Goal: Information Seeking & Learning: Learn about a topic

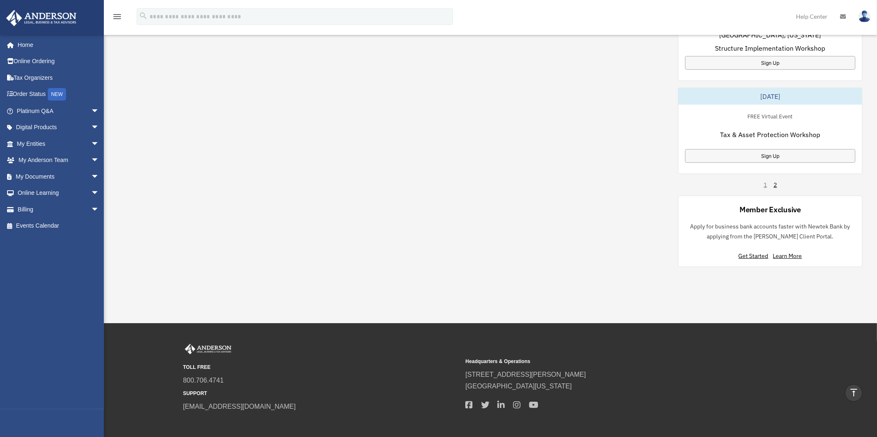
scroll to position [519, 0]
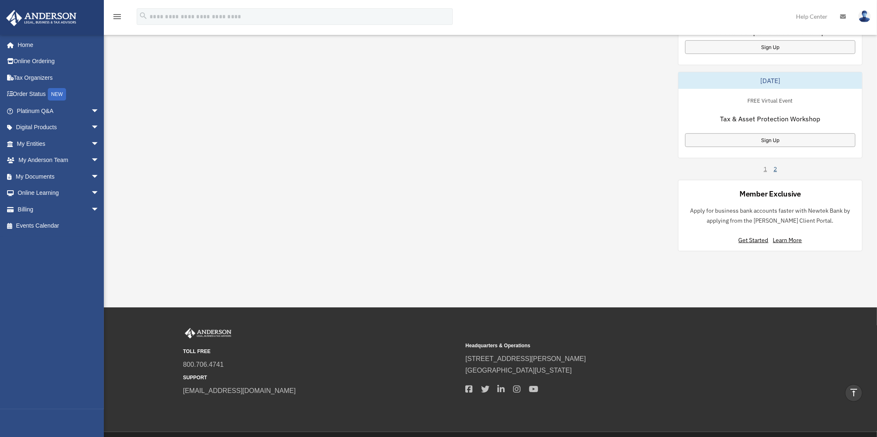
click at [776, 167] on link "2" at bounding box center [774, 169] width 3 height 8
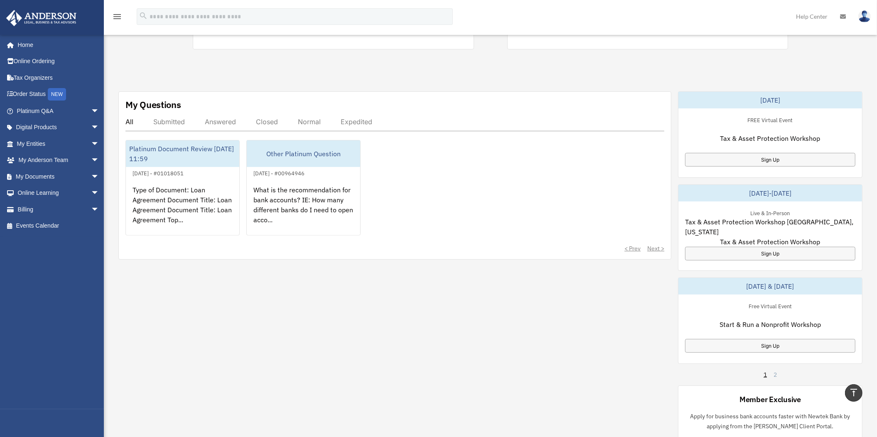
scroll to position [218, 0]
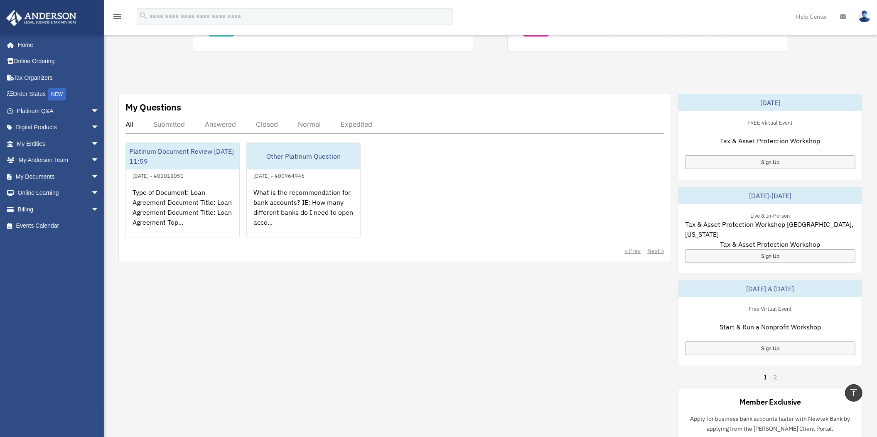
drag, startPoint x: 763, startPoint y: 165, endPoint x: 663, endPoint y: 153, distance: 100.4
click at [642, 160] on div "Platinum Document Review 06/23/2025 11:59 June 23, 2025 - #01018051 Type of Doc…" at bounding box center [394, 190] width 539 height 96
click at [759, 159] on div "Sign Up" at bounding box center [770, 162] width 170 height 14
click at [91, 109] on span "arrow_drop_down" at bounding box center [99, 111] width 17 height 17
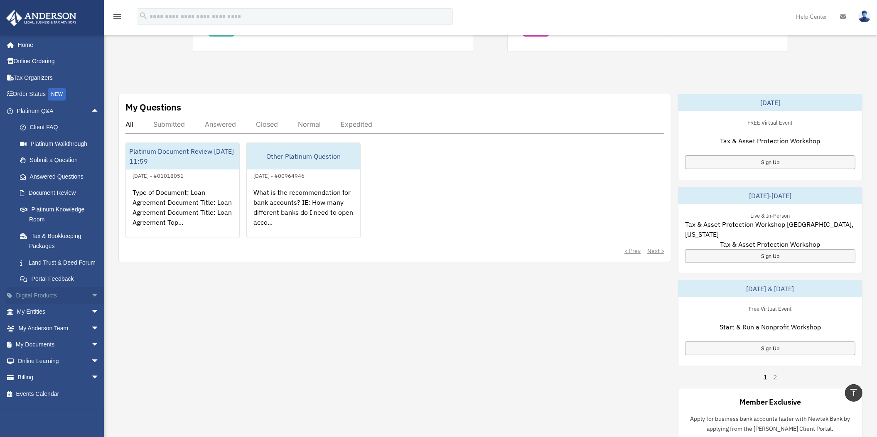
click at [91, 302] on span "arrow_drop_down" at bounding box center [99, 295] width 17 height 17
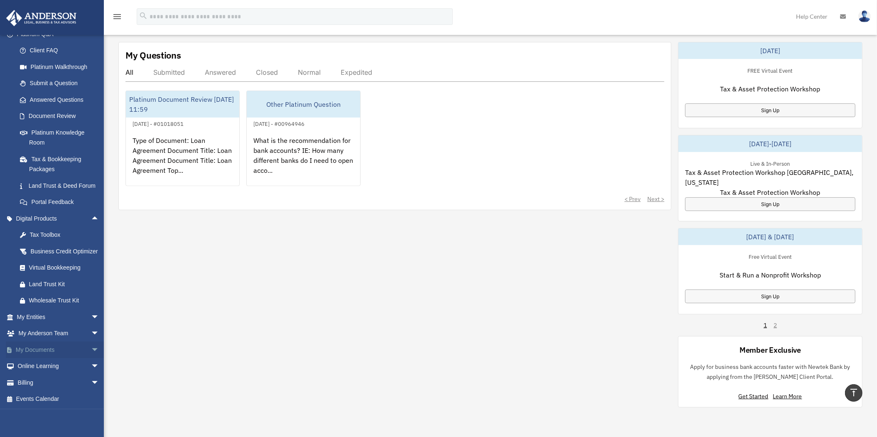
scroll to position [0, 0]
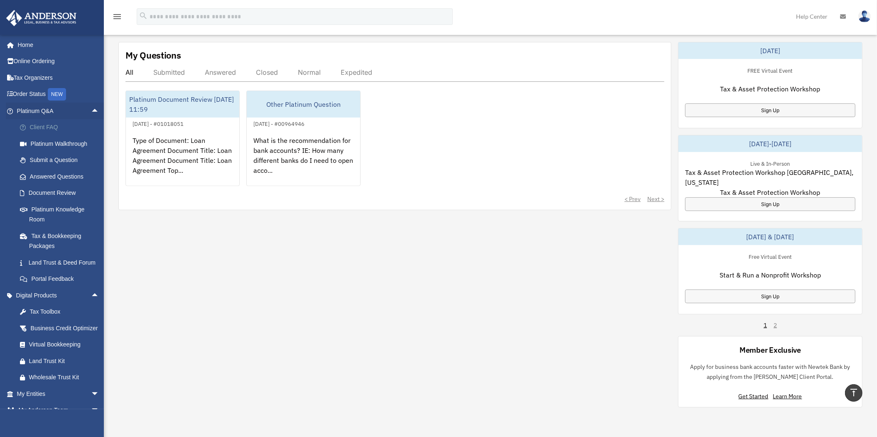
click at [46, 126] on link "Client FAQ" at bounding box center [62, 127] width 100 height 17
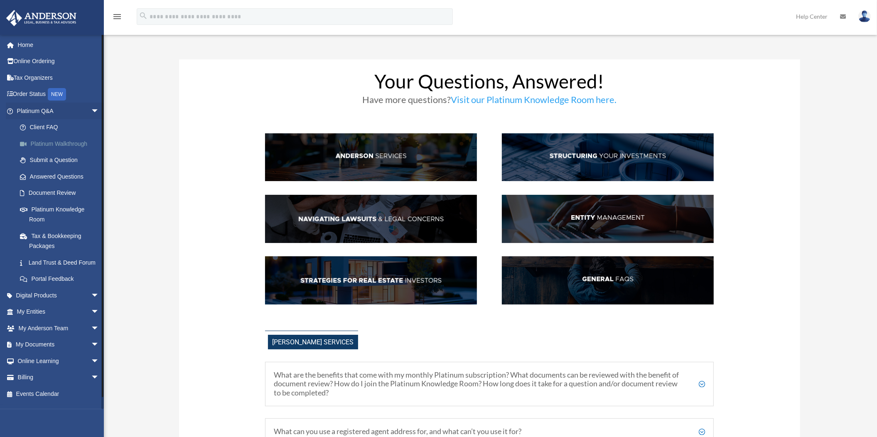
click at [57, 142] on link "Platinum Walkthrough" at bounding box center [62, 143] width 100 height 17
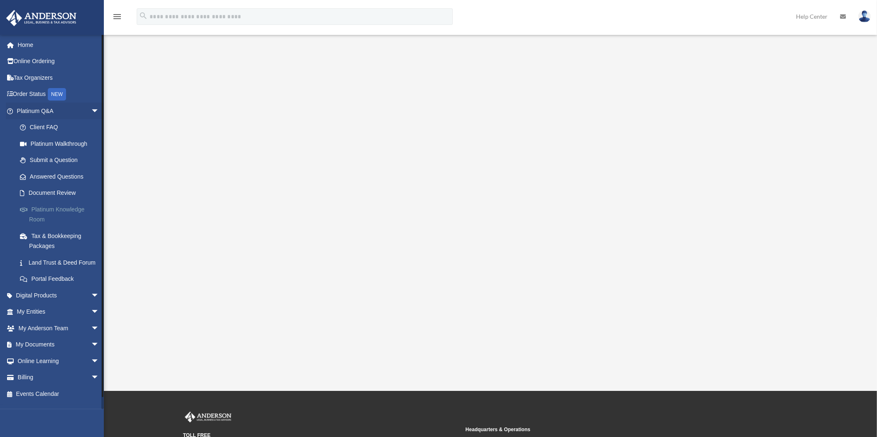
click at [61, 206] on link "Platinum Knowledge Room" at bounding box center [62, 214] width 100 height 27
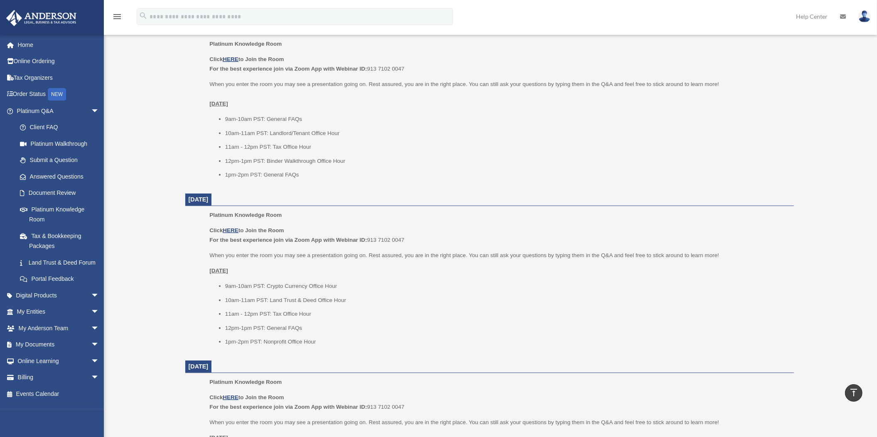
scroll to position [363, 0]
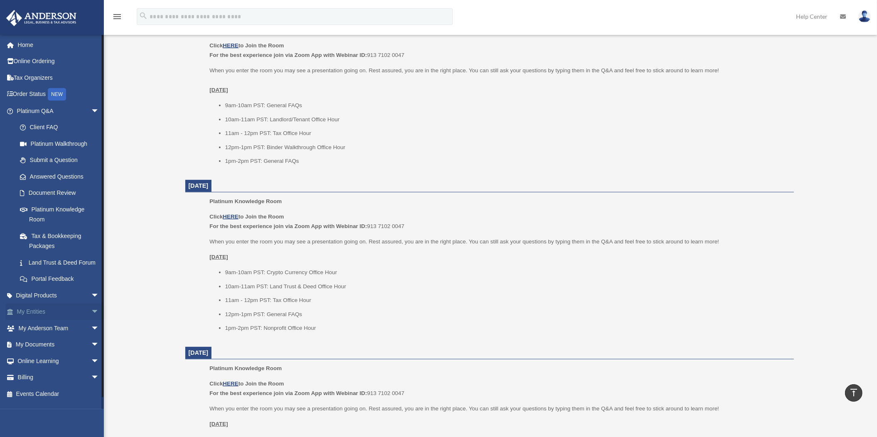
click at [91, 320] on span "arrow_drop_down" at bounding box center [99, 312] width 17 height 17
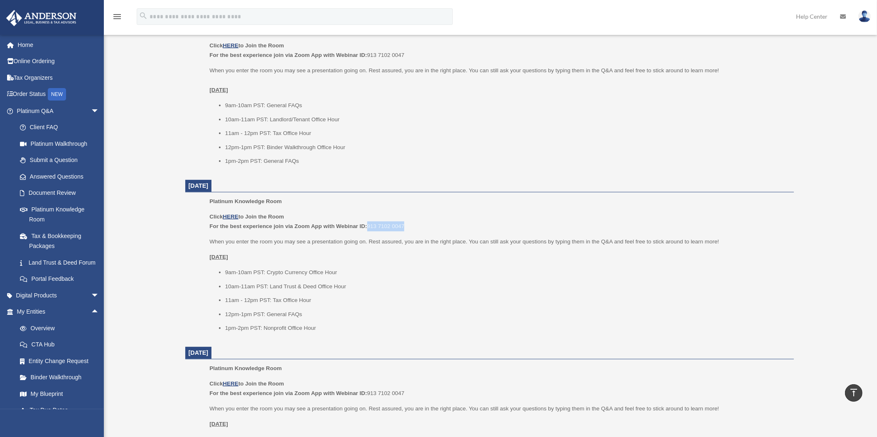
drag, startPoint x: 368, startPoint y: 226, endPoint x: 408, endPoint y: 226, distance: 39.5
click at [407, 226] on p "Click HERE to Join the Room For the best experience join via Zoom App with Webi…" at bounding box center [498, 222] width 578 height 20
